Goal: Find contact information: Find contact information

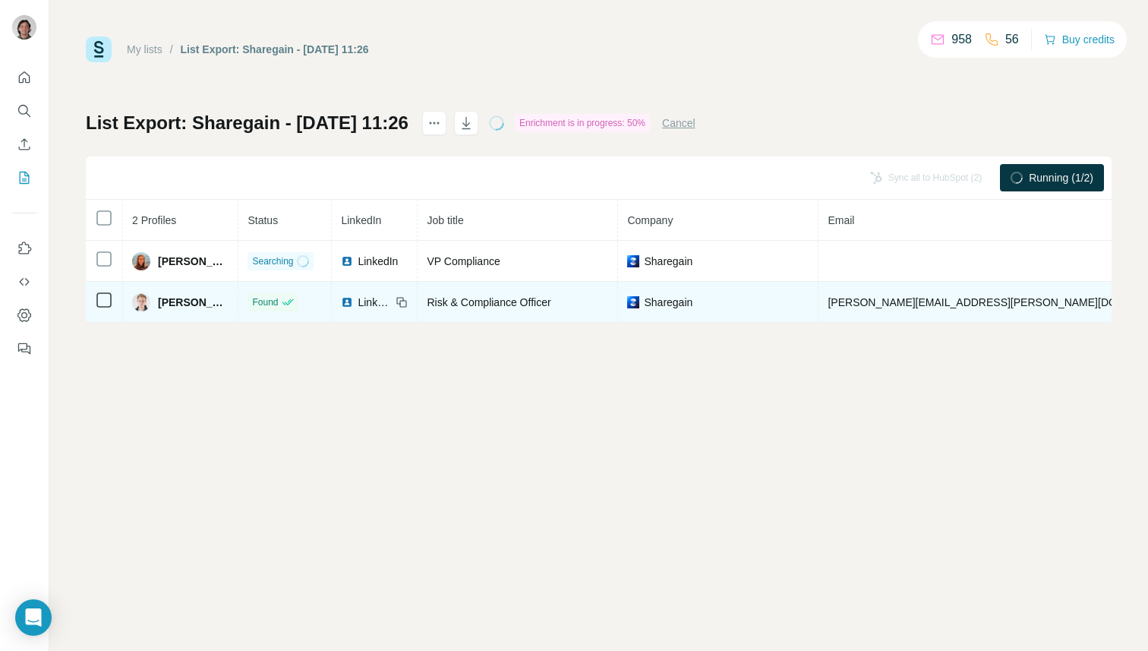
click at [849, 302] on span "[PERSON_NAME][EMAIL_ADDRESS][PERSON_NAME][DOMAIN_NAME]" at bounding box center [1004, 302] width 355 height 12
copy span "[PERSON_NAME][EMAIL_ADDRESS][PERSON_NAME][DOMAIN_NAME]"
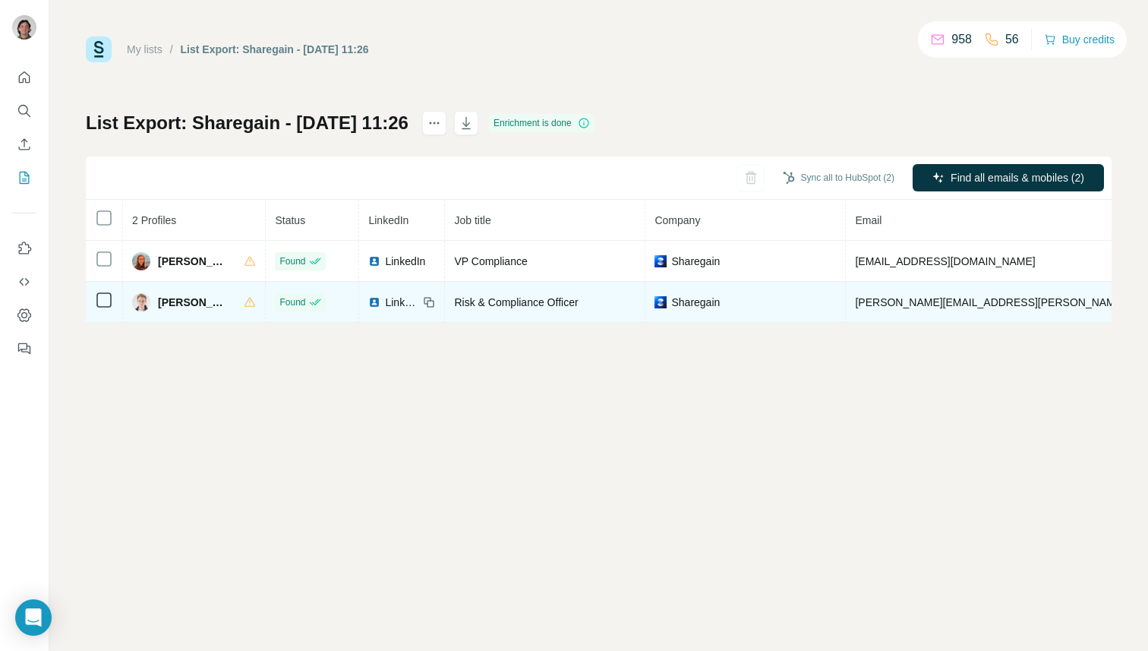
copy span "[PHONE_NUMBER]"
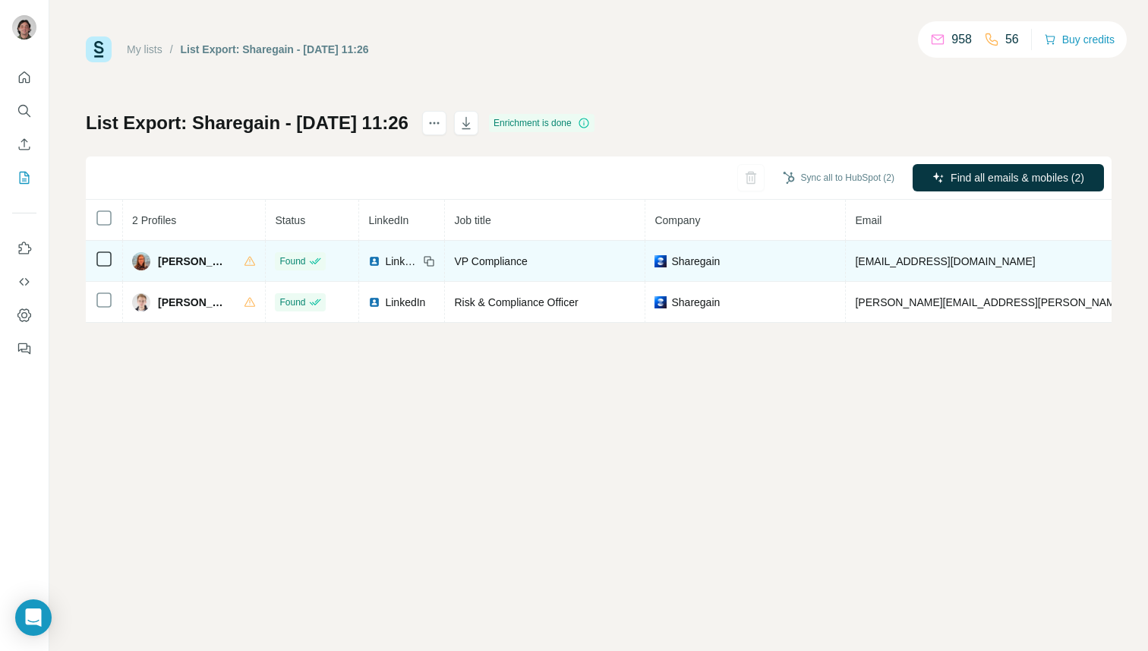
click at [871, 257] on span "[EMAIL_ADDRESS][DOMAIN_NAME]" at bounding box center [945, 261] width 180 height 12
copy span "[EMAIL_ADDRESS][DOMAIN_NAME]"
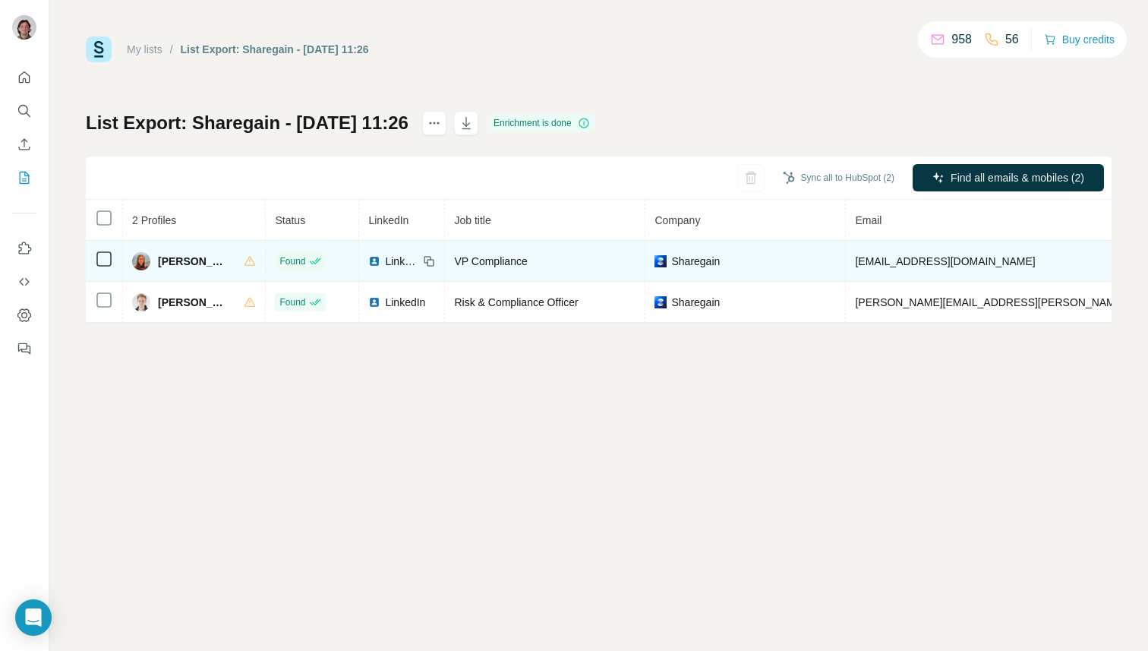
copy span "447525457396"
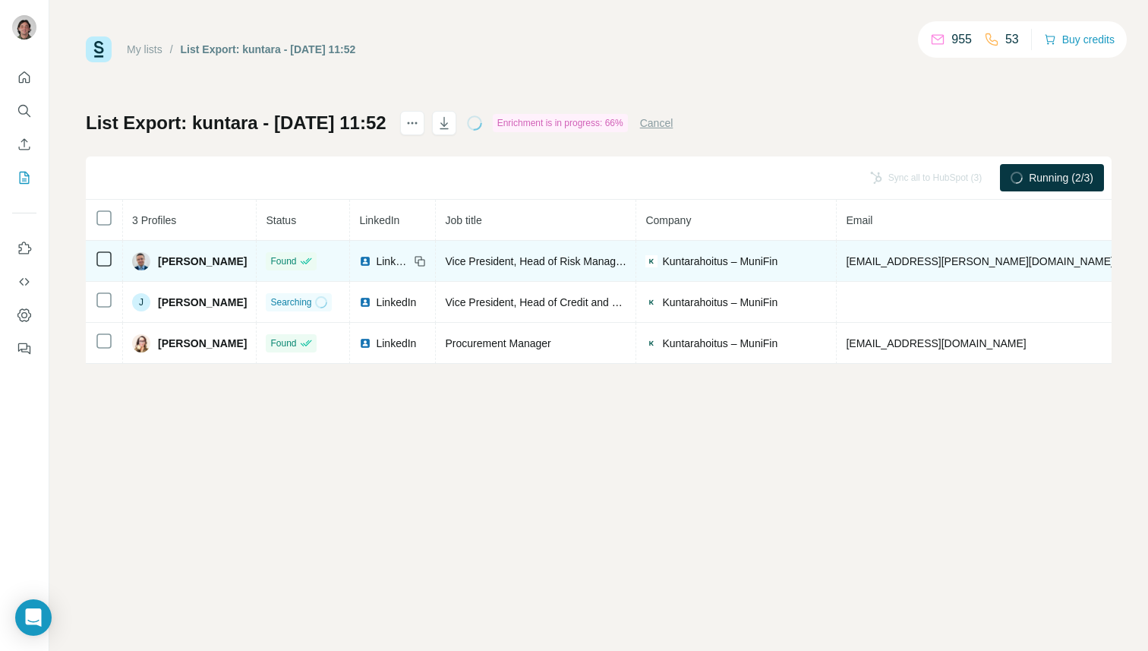
click at [863, 255] on span "[EMAIL_ADDRESS][PERSON_NAME][DOMAIN_NAME]" at bounding box center [979, 261] width 267 height 12
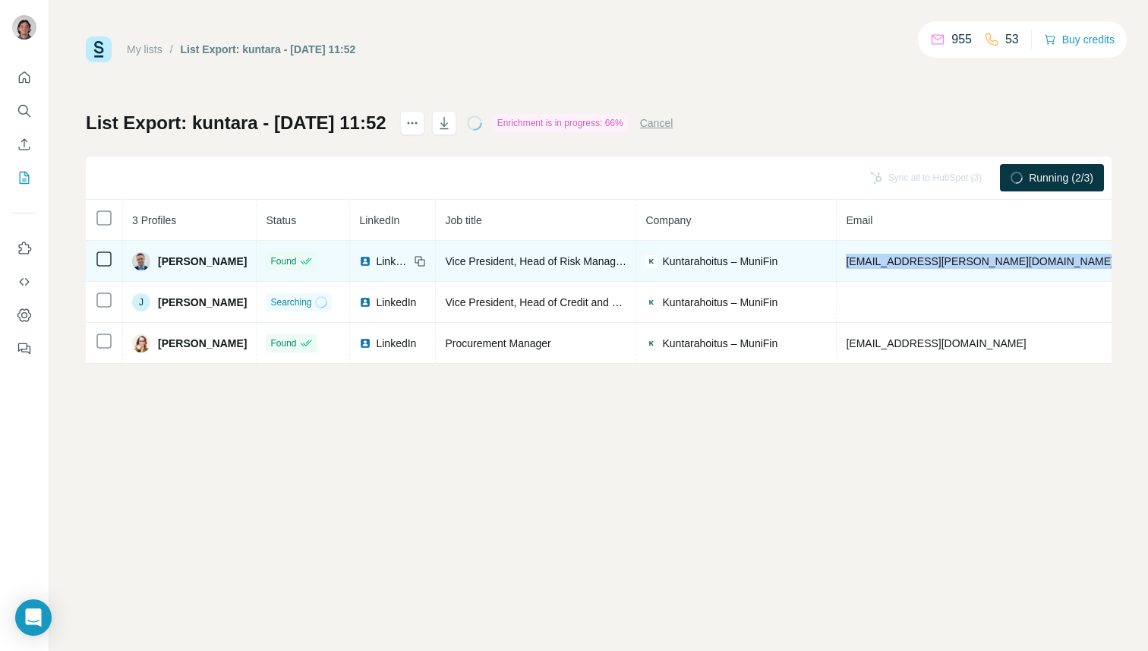
click at [863, 255] on span "jaakko.juntunen@kuntarahoitus.fi" at bounding box center [979, 261] width 267 height 12
copy span "jaakko.juntunen@kuntarahoitus.fi"
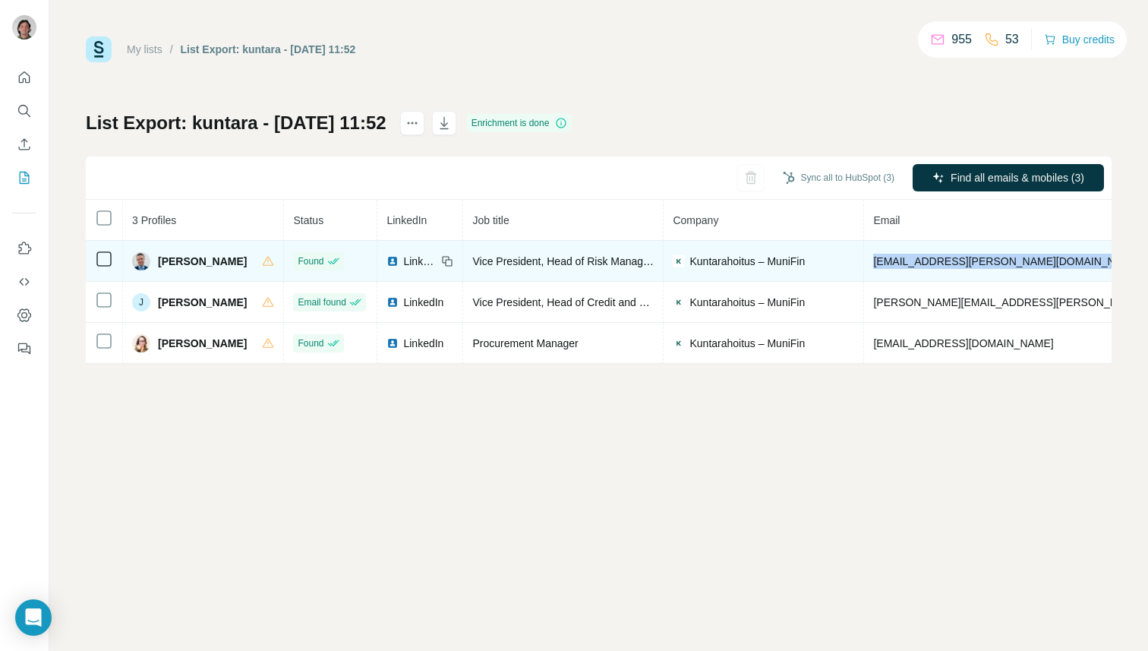
copy span "+358415028316"
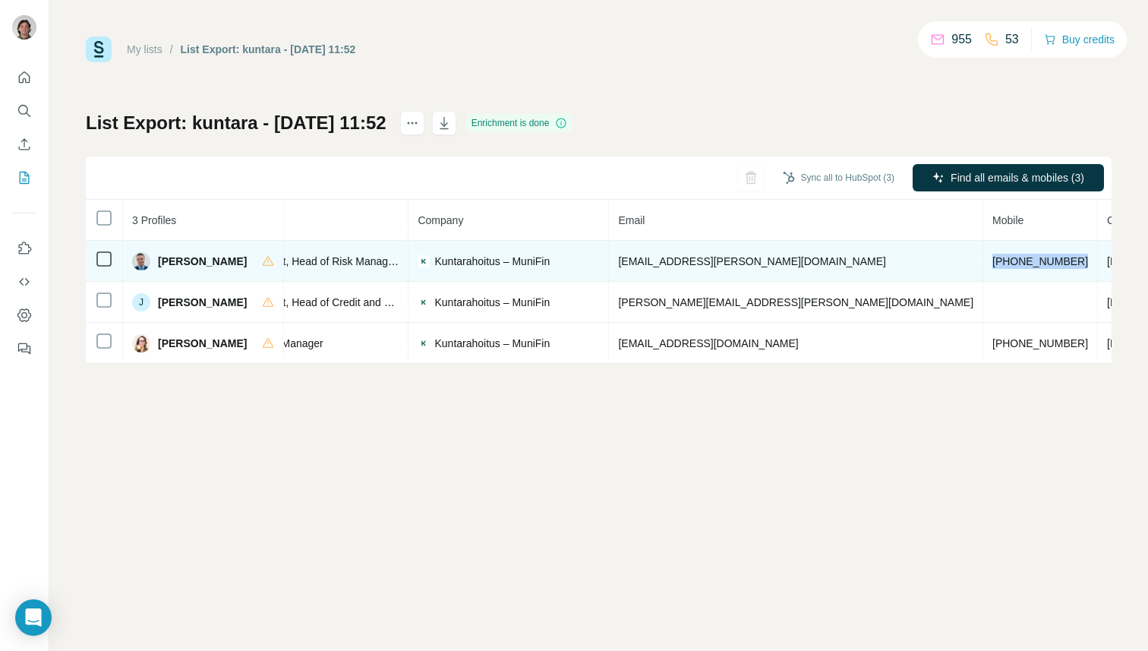
scroll to position [0, 260]
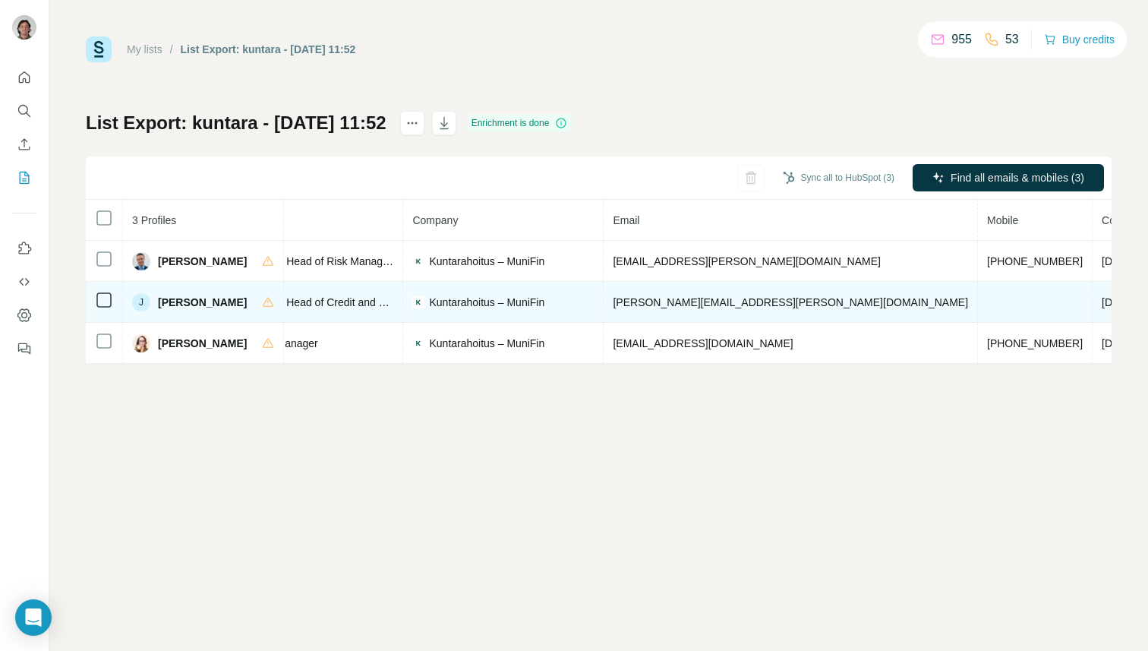
click at [654, 297] on span "joni.hirvela@kuntarahoitus.fi" at bounding box center [790, 302] width 355 height 12
copy span "joni.hirvela@kuntarahoitus.fi"
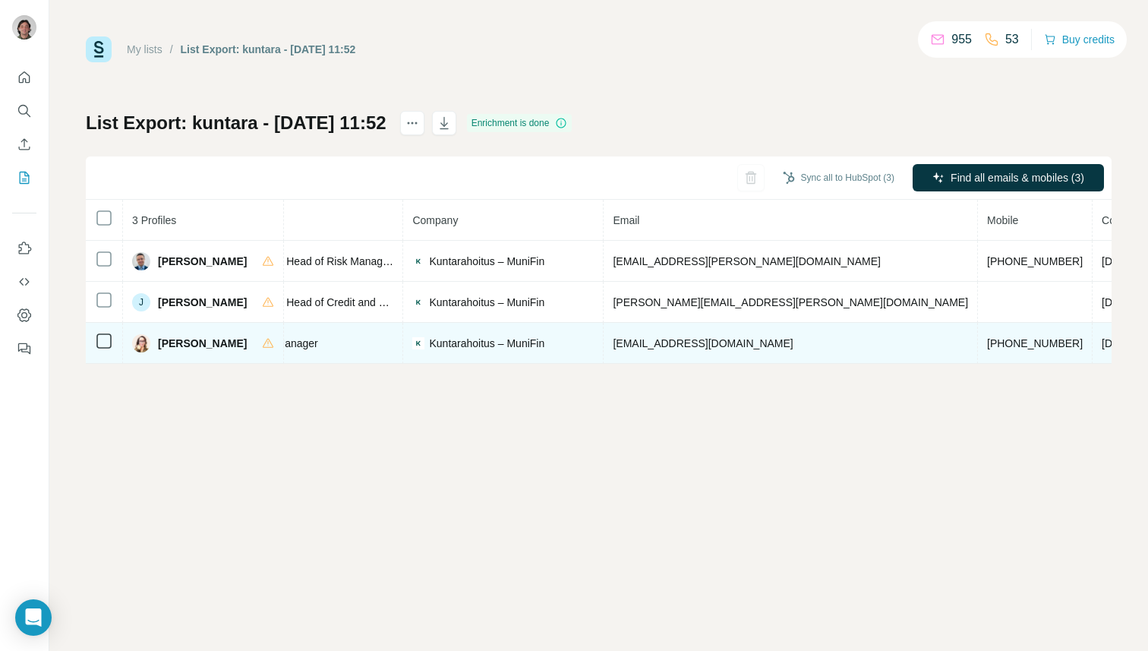
click at [666, 334] on td "reetta.holopainen@kuntarahoitus.fi" at bounding box center [790, 343] width 374 height 41
click at [987, 348] on span "+358407707551" at bounding box center [1035, 343] width 96 height 12
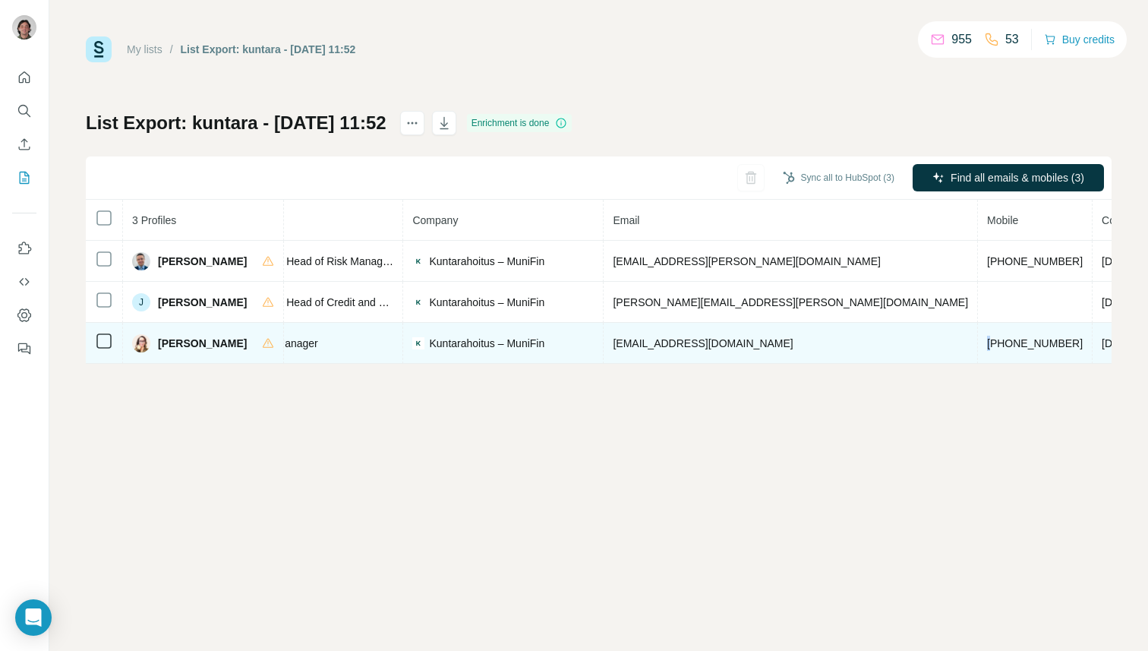
click at [987, 348] on span "+358407707551" at bounding box center [1035, 343] width 96 height 12
copy span "+358407707551"
click at [688, 351] on td "reetta.holopainen@kuntarahoitus.fi" at bounding box center [790, 343] width 374 height 41
click at [671, 334] on td "reetta.holopainen@kuntarahoitus.fi" at bounding box center [790, 343] width 374 height 41
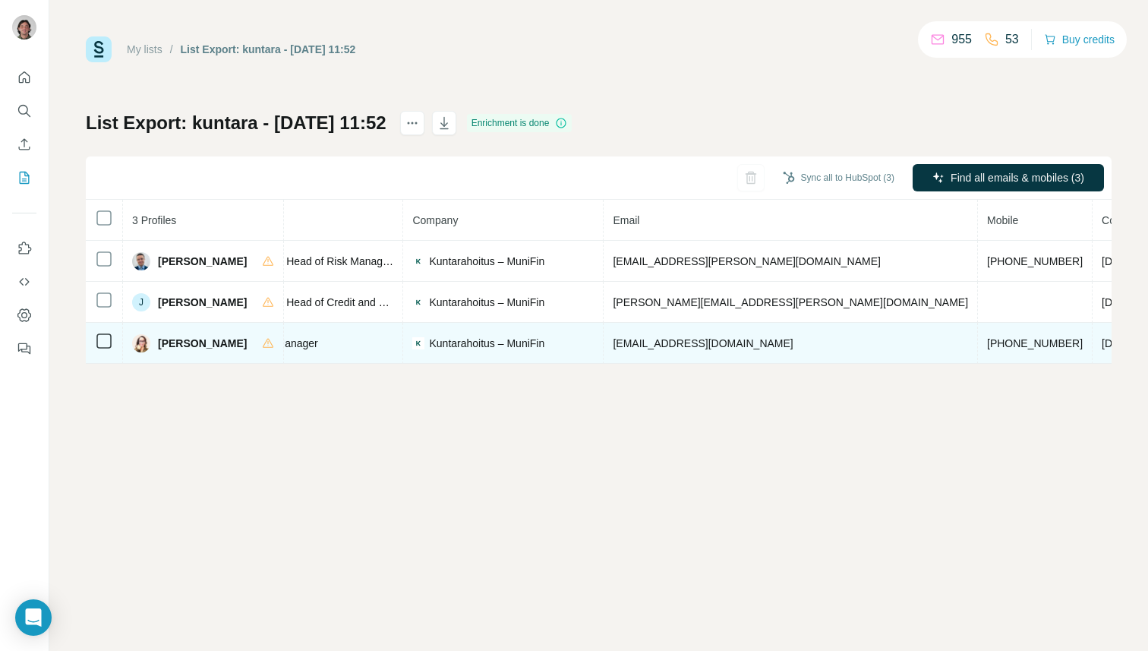
click at [671, 334] on td "reetta.holopainen@kuntarahoitus.fi" at bounding box center [790, 343] width 374 height 41
copy span "reetta.holopainen@kuntarahoitus.fi"
